Goal: Find specific page/section: Find specific page/section

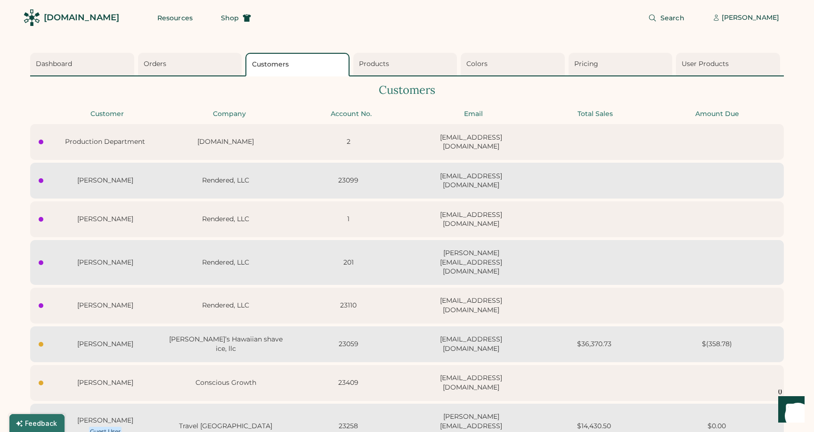
click at [225, 88] on div "Customers" at bounding box center [407, 90] width 754 height 16
